Goal: Information Seeking & Learning: Check status

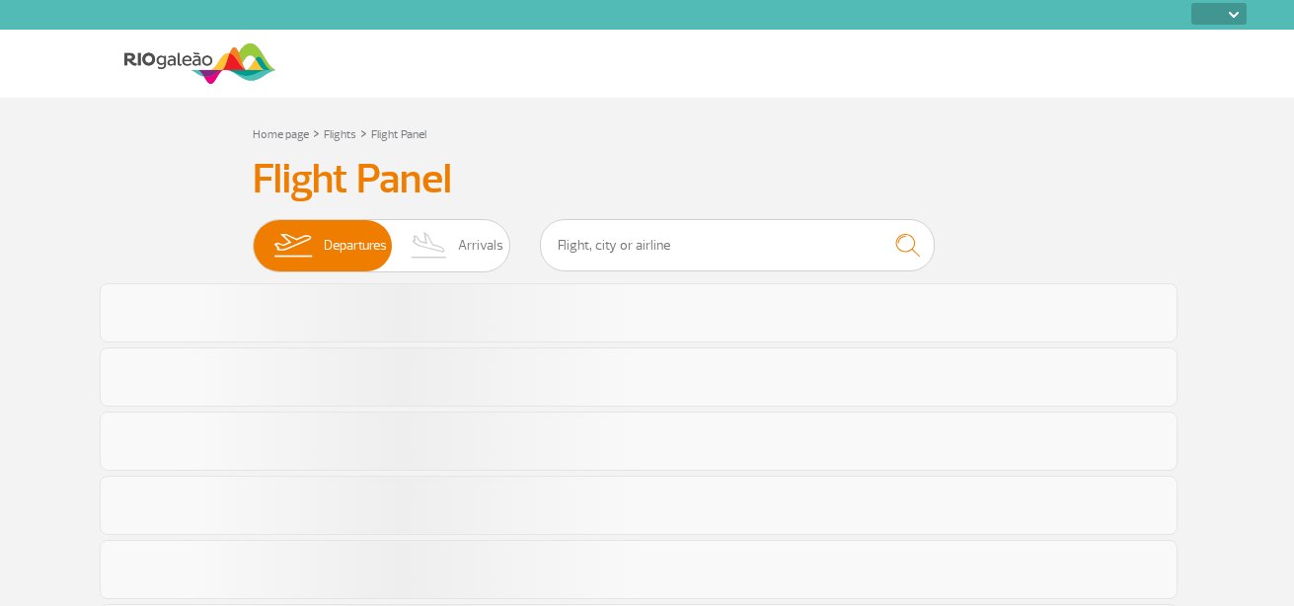
select select
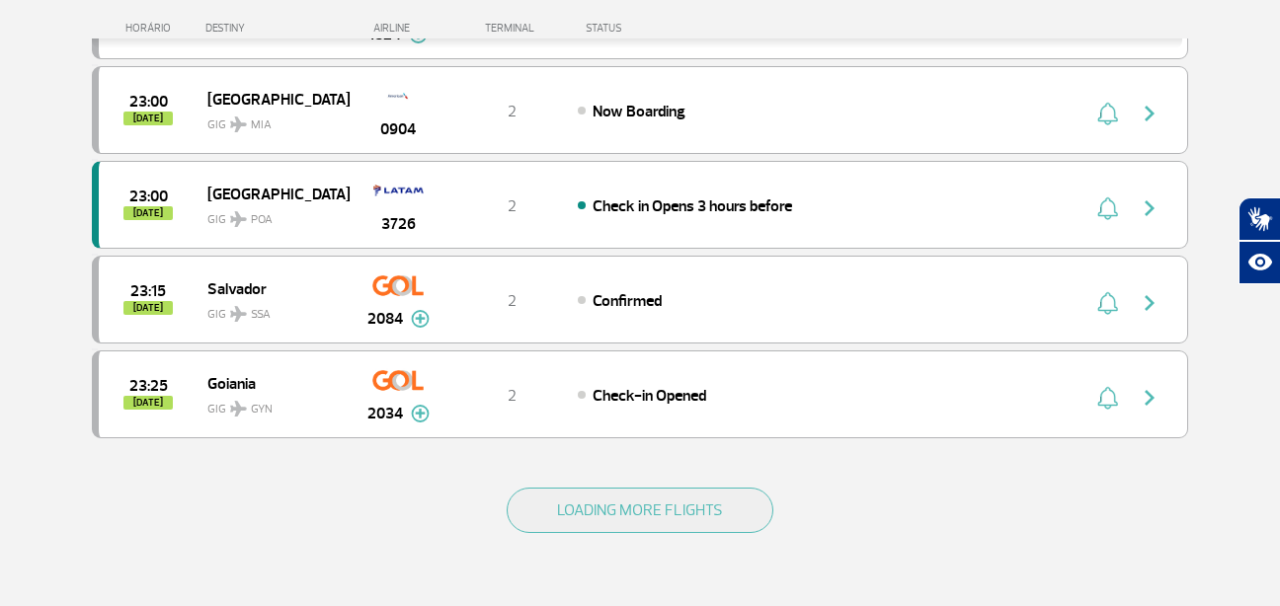
scroll to position [1817, 0]
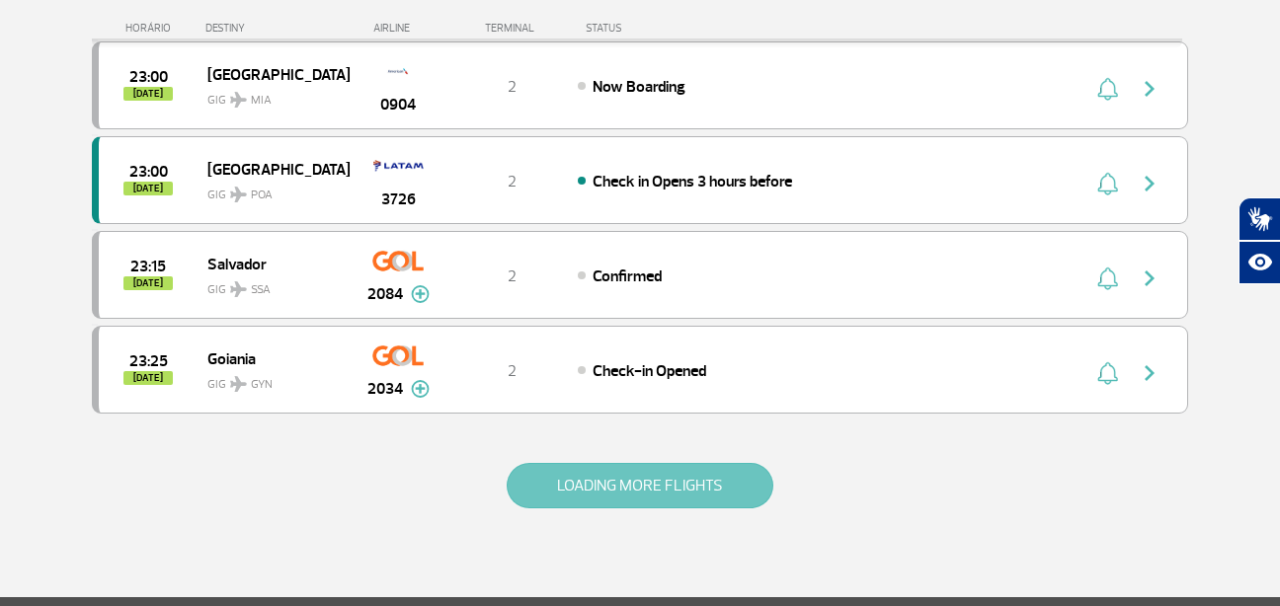
click at [723, 495] on button "LOADING MORE FLIGHTS" at bounding box center [640, 485] width 267 height 45
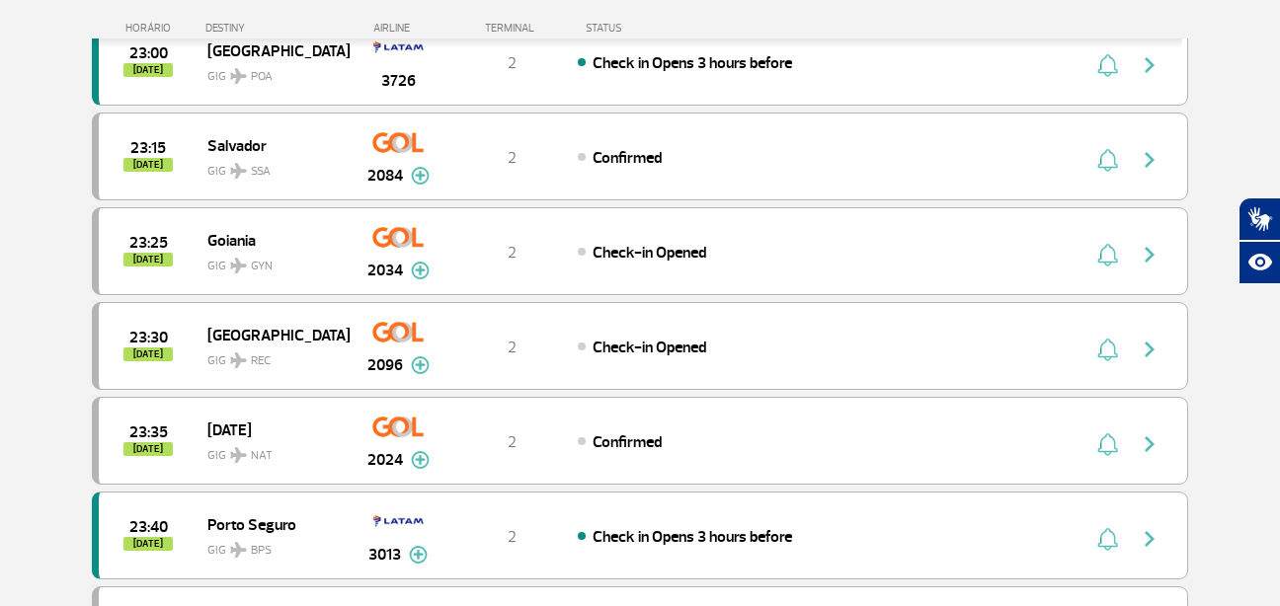
scroll to position [1948, 0]
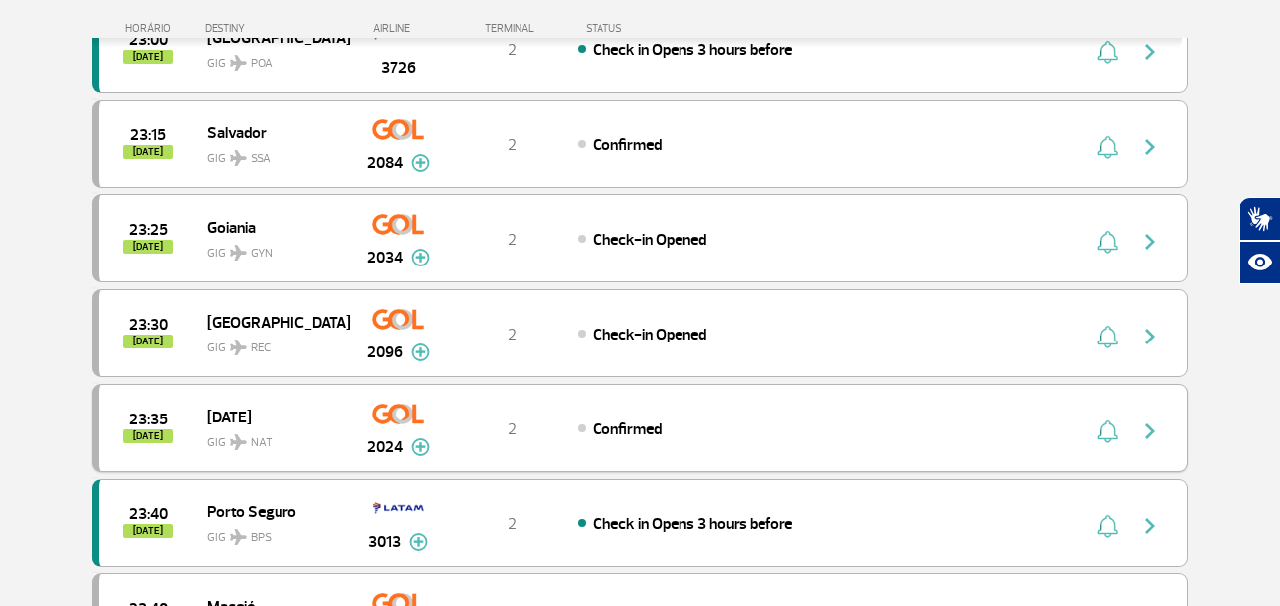
click at [1138, 435] on img "button" at bounding box center [1149, 432] width 24 height 24
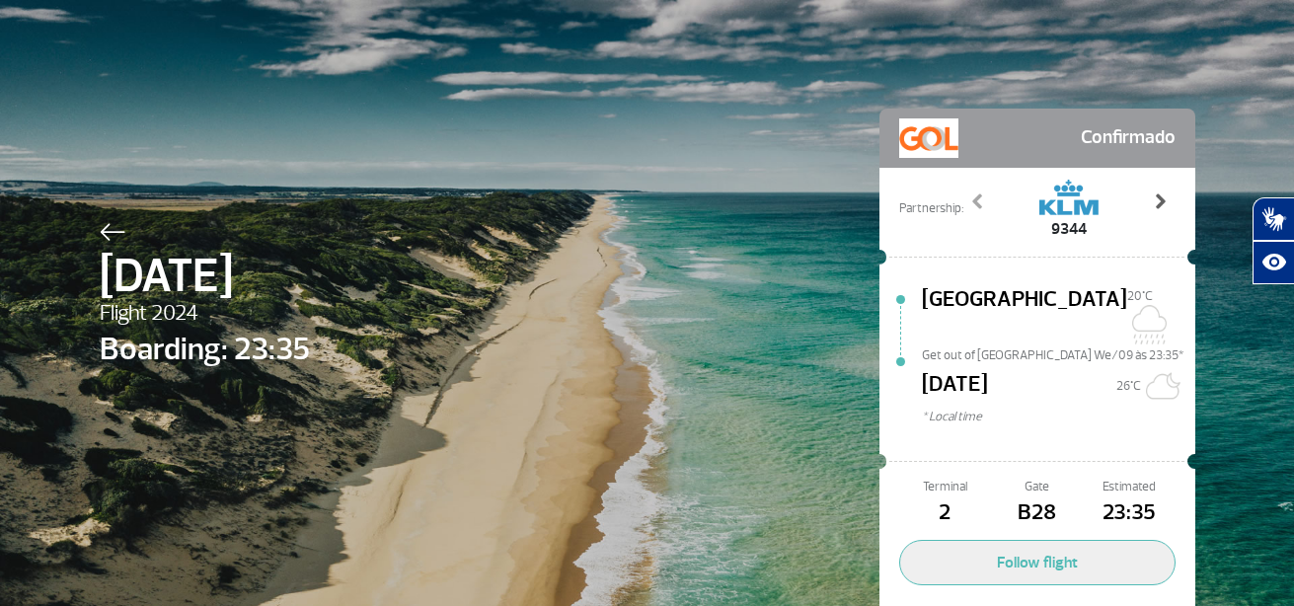
click at [1150, 205] on span at bounding box center [1160, 202] width 20 height 20
click at [1150, 208] on span at bounding box center [1160, 202] width 20 height 20
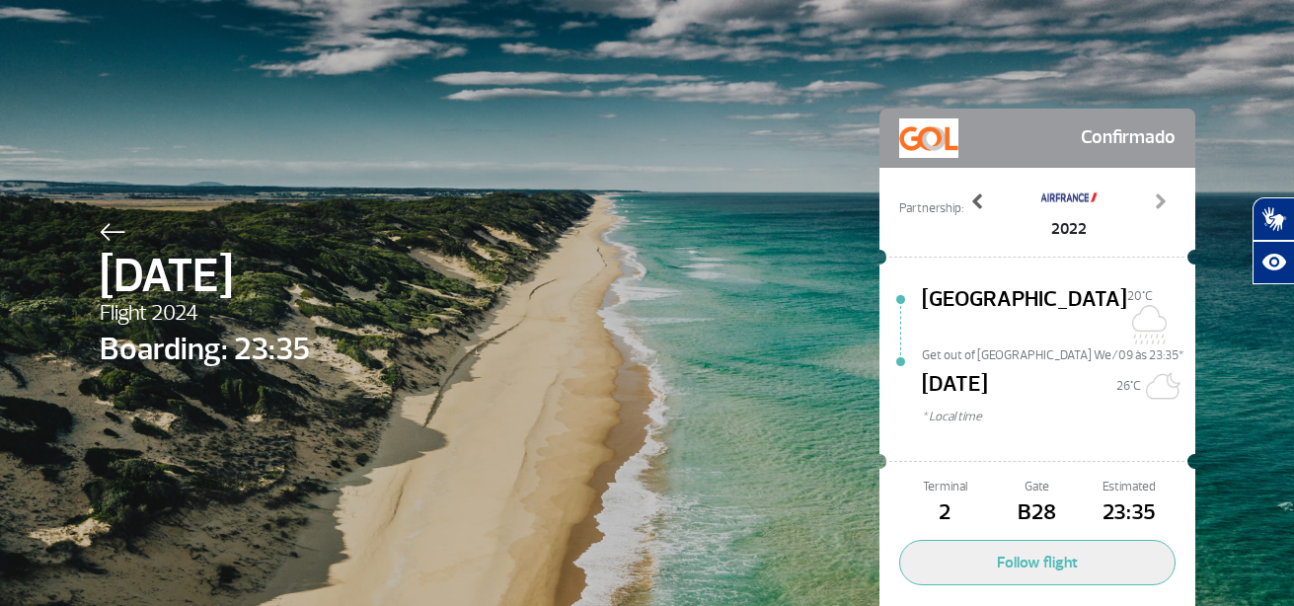
click at [974, 200] on span at bounding box center [979, 202] width 20 height 20
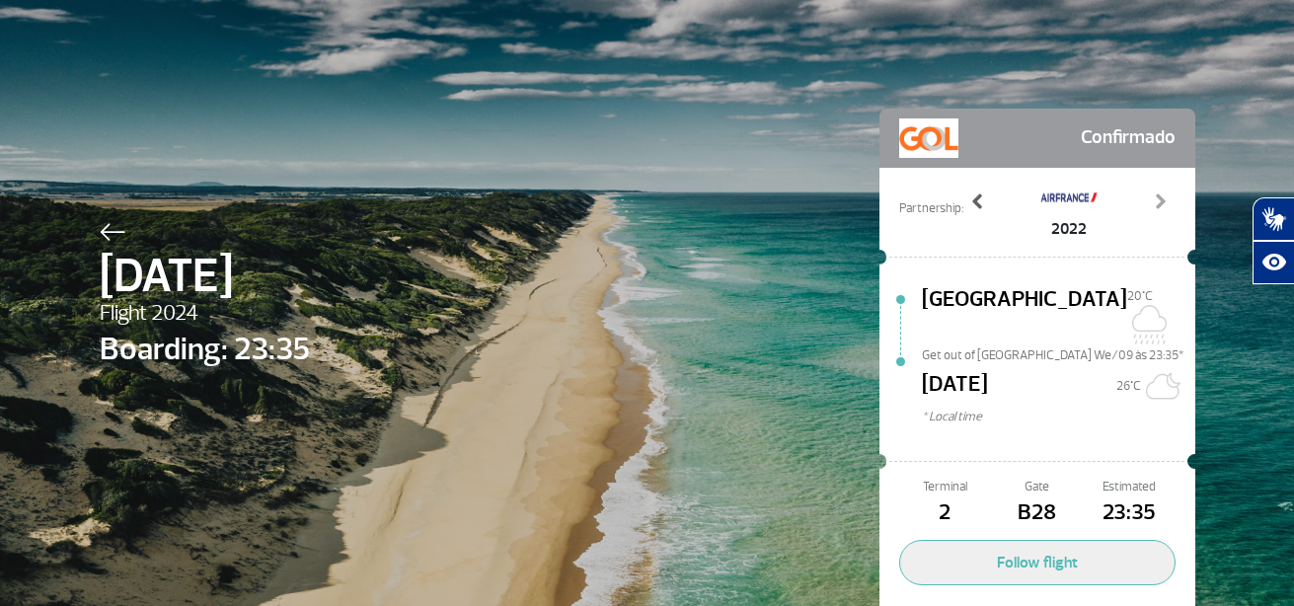
click at [974, 200] on span at bounding box center [979, 202] width 20 height 20
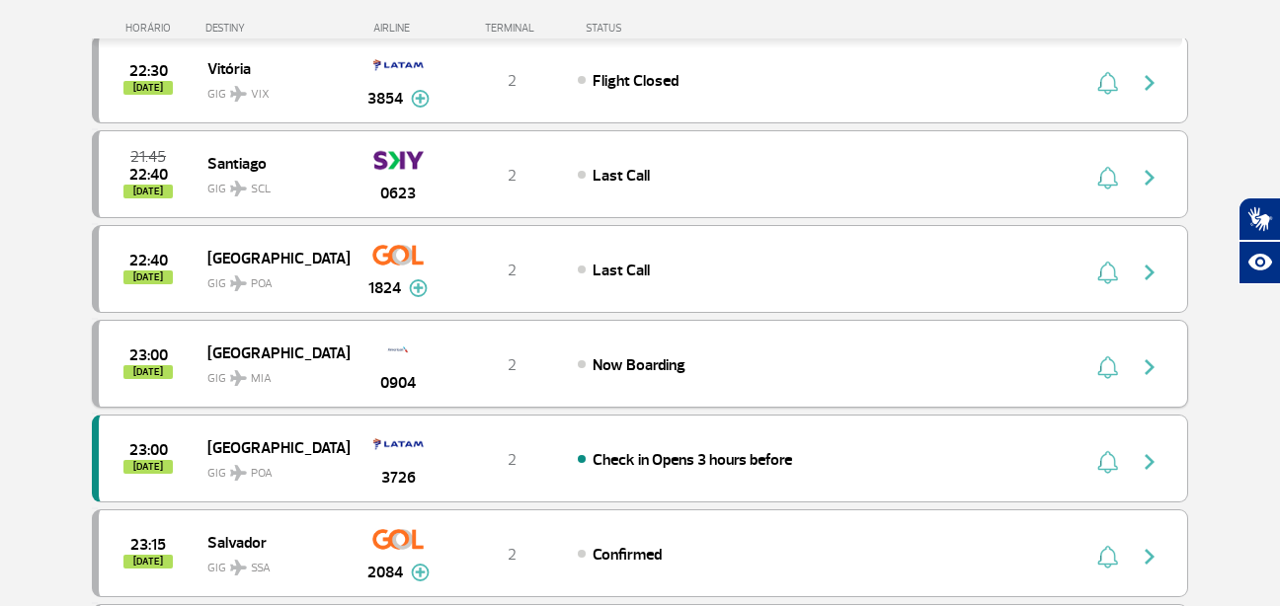
scroll to position [1511, 0]
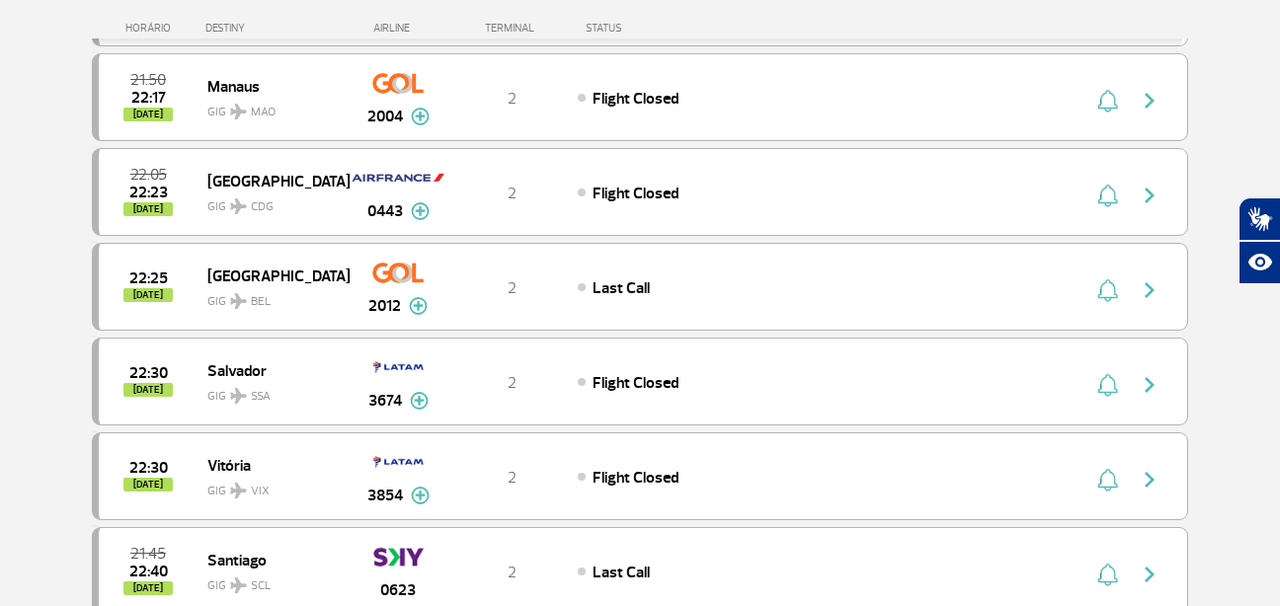
scroll to position [1149, 0]
